Goal: Use online tool/utility: Utilize a website feature to perform a specific function

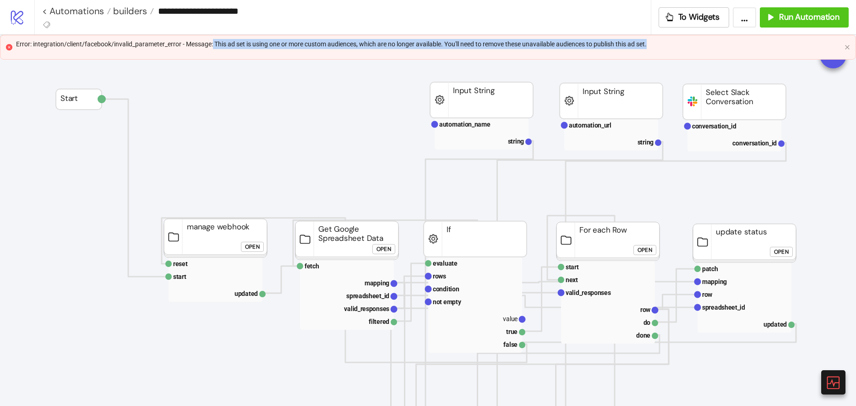
drag, startPoint x: 667, startPoint y: 45, endPoint x: 217, endPoint y: 47, distance: 449.5
click at [215, 47] on div "Error: integration/client/facebook/invalid_parameter_error - Message: This ad s…" at bounding box center [428, 44] width 825 height 10
copy div "This ad set is using one or more custom audiences, which are no longer availabl…"
click at [793, 24] on button "Run Automation" at bounding box center [804, 17] width 89 height 20
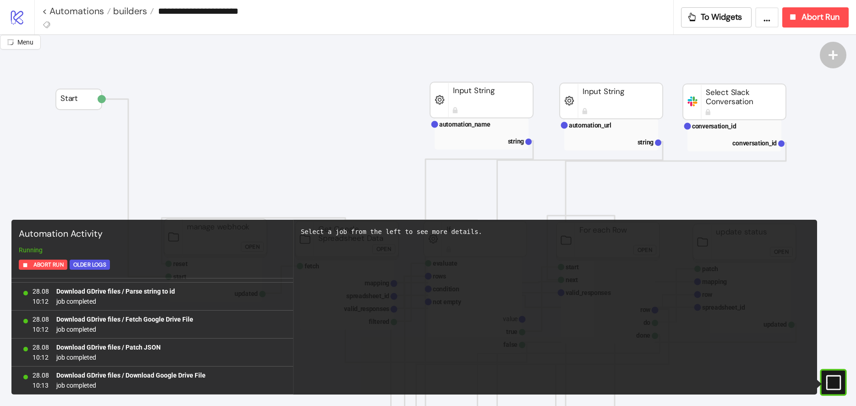
scroll to position [3724, 0]
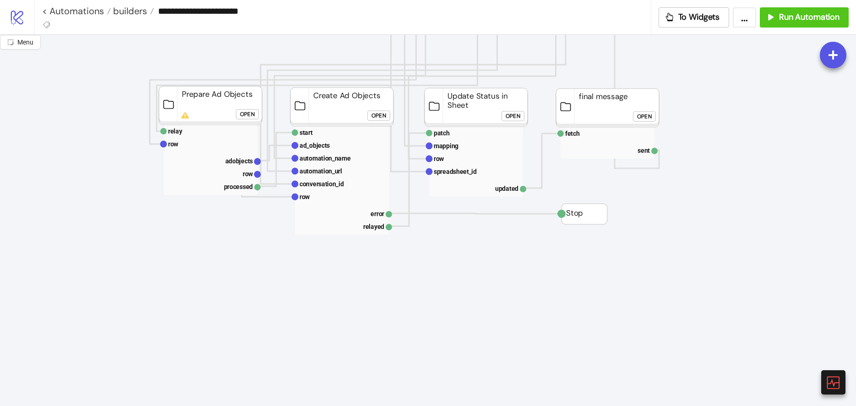
scroll to position [0, 0]
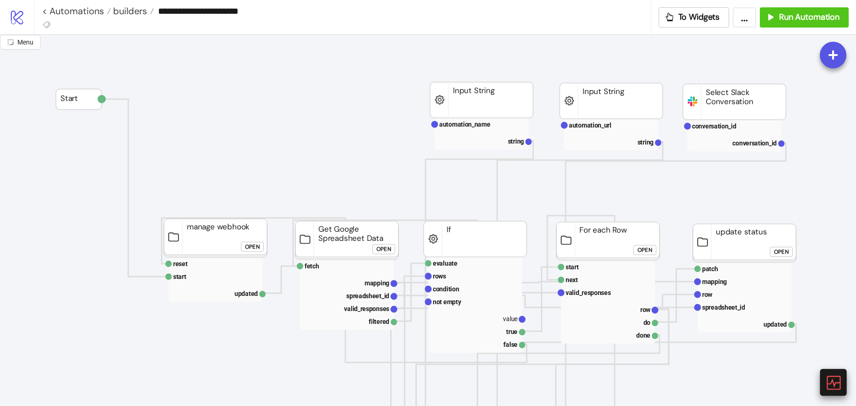
drag, startPoint x: 828, startPoint y: 382, endPoint x: 838, endPoint y: 385, distance: 10.7
click at [828, 382] on icon at bounding box center [833, 382] width 16 height 16
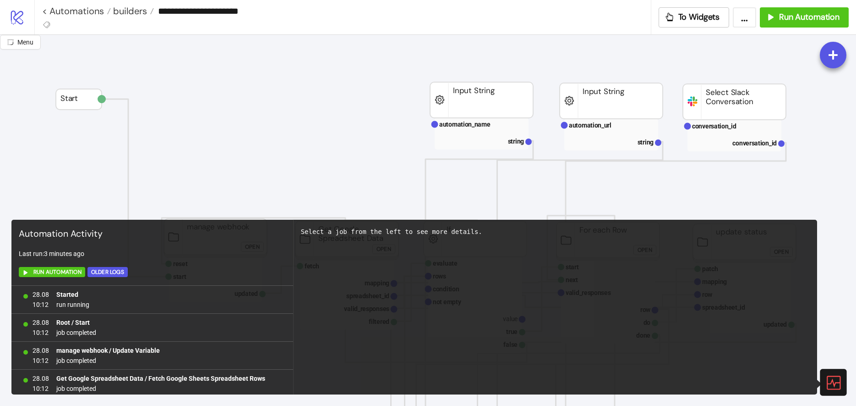
scroll to position [17661, 0]
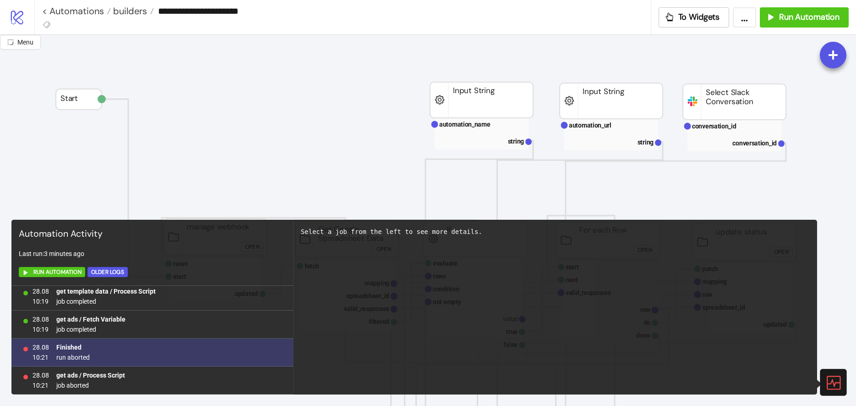
click at [104, 354] on div "28.08 10:21 Finished run aborted" at bounding box center [152, 352] width 282 height 28
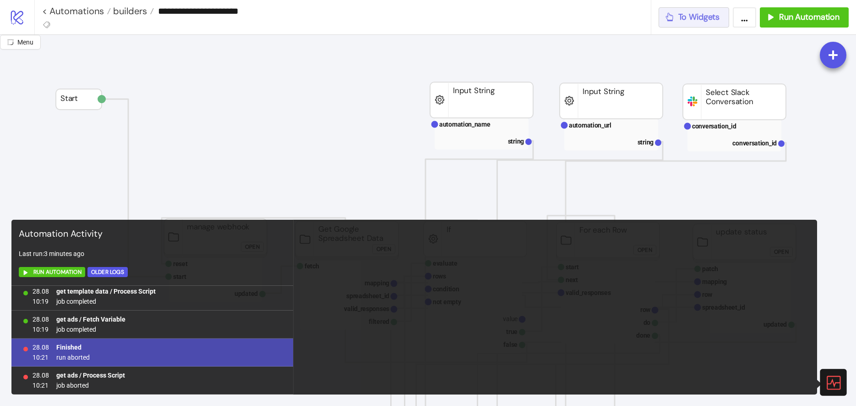
click at [702, 25] on button "To Widgets" at bounding box center [694, 17] width 71 height 20
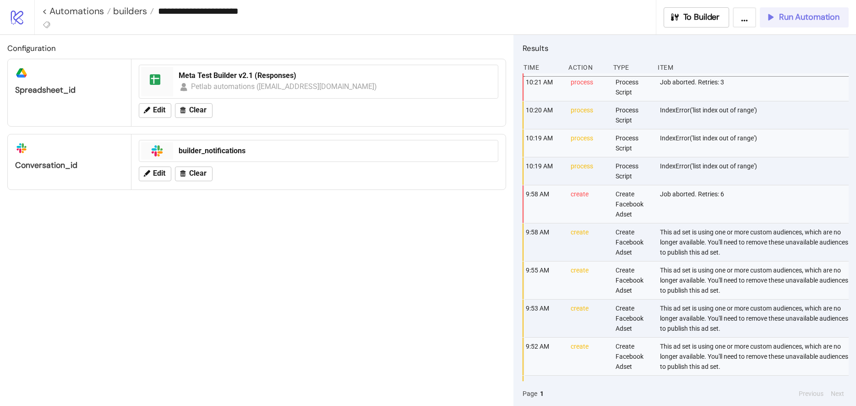
click at [817, 15] on span "Run Automation" at bounding box center [809, 17] width 60 height 11
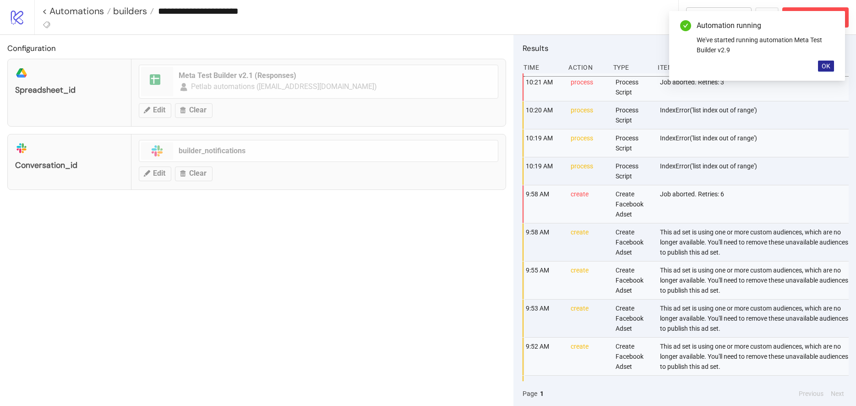
click at [826, 70] on span "OK" at bounding box center [826, 65] width 9 height 7
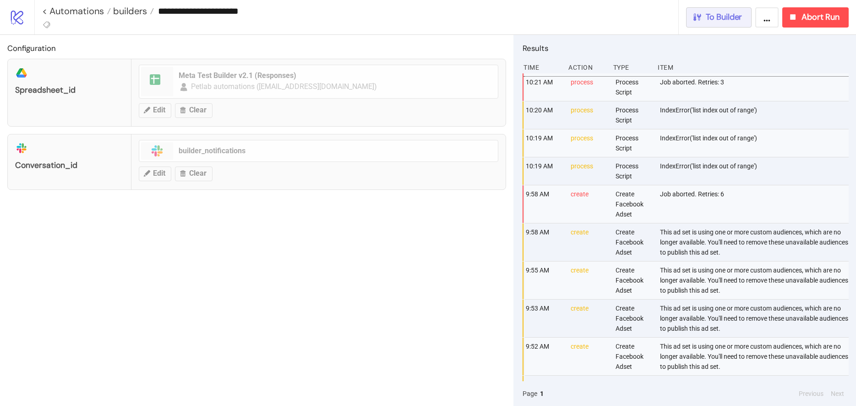
click at [722, 20] on span "To Builder" at bounding box center [724, 17] width 37 height 11
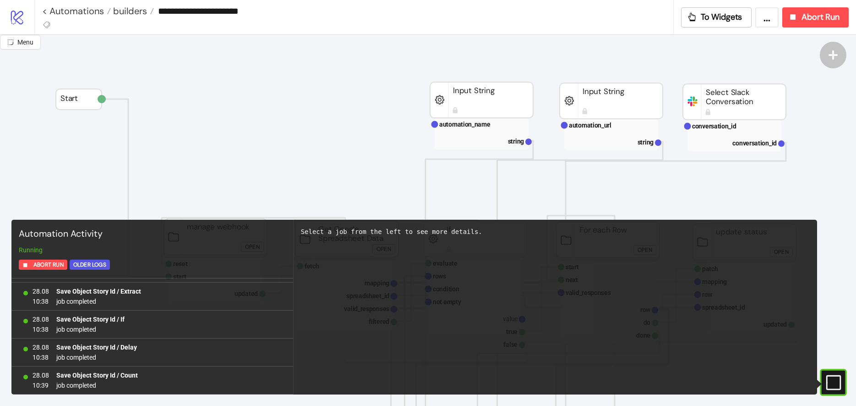
scroll to position [35676, 0]
